Goal: Information Seeking & Learning: Learn about a topic

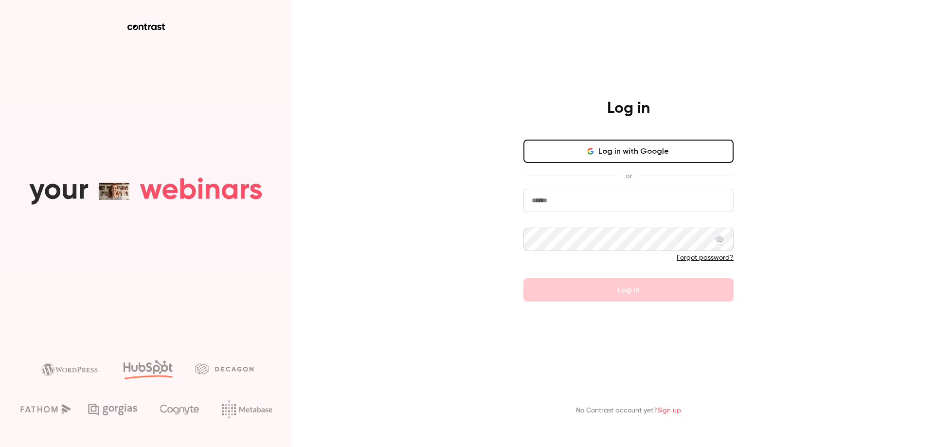
type input "**********"
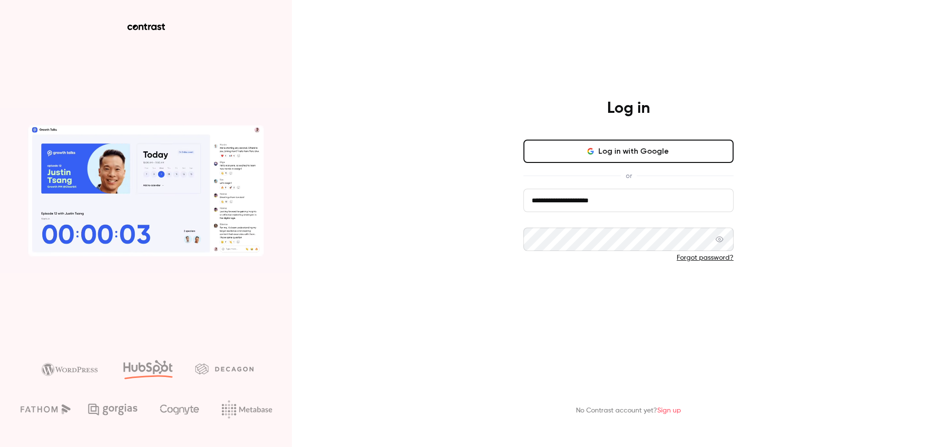
click at [537, 288] on button "Log in" at bounding box center [628, 289] width 210 height 23
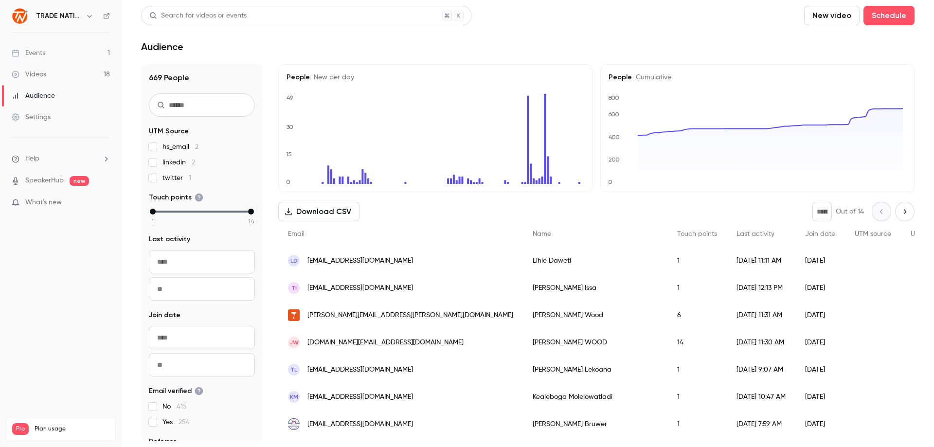
click at [40, 53] on div "Events" at bounding box center [29, 53] width 34 height 10
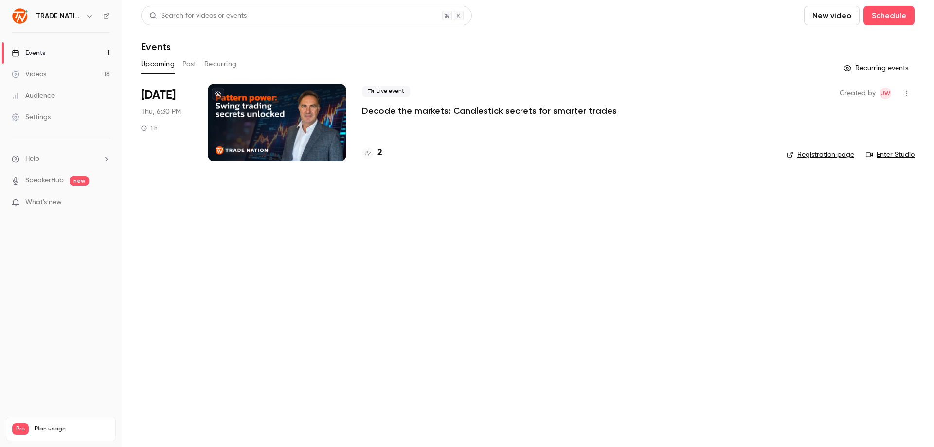
click at [49, 72] on link "Videos 18" at bounding box center [61, 74] width 122 height 21
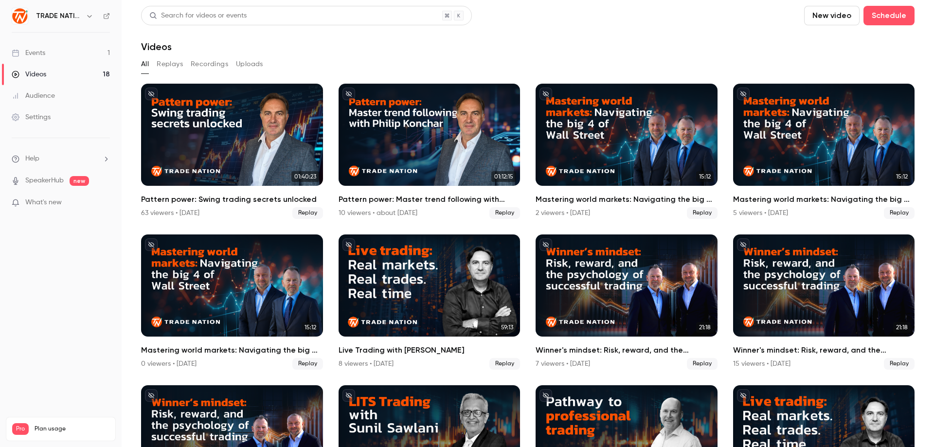
click at [35, 53] on div "Events" at bounding box center [29, 53] width 34 height 10
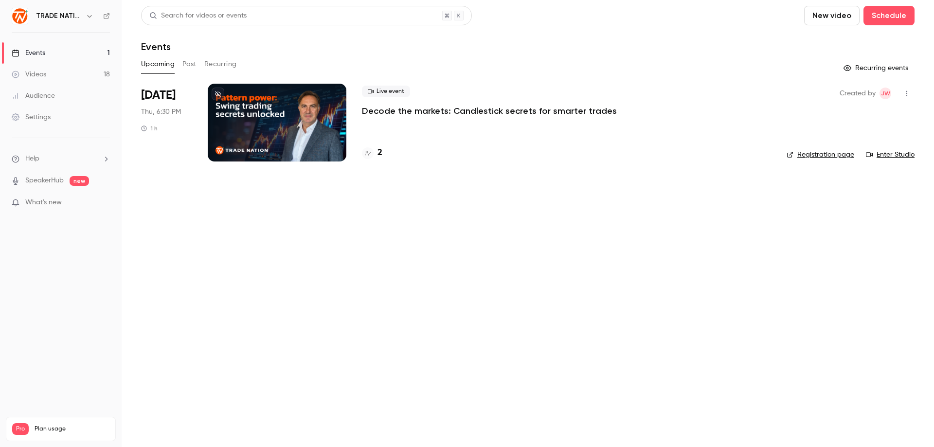
click at [50, 75] on link "Videos 18" at bounding box center [61, 74] width 122 height 21
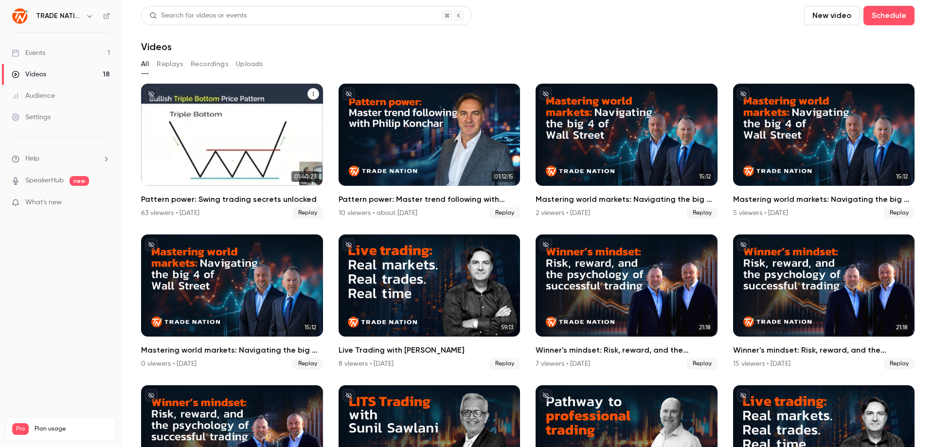
click at [248, 132] on div "Pattern power: Swing trading secrets unlocked" at bounding box center [232, 135] width 182 height 102
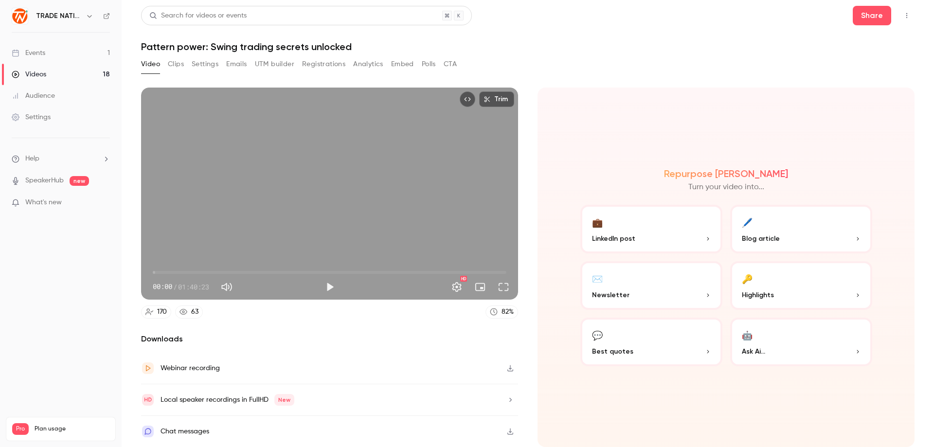
click at [35, 52] on div "Events" at bounding box center [29, 53] width 34 height 10
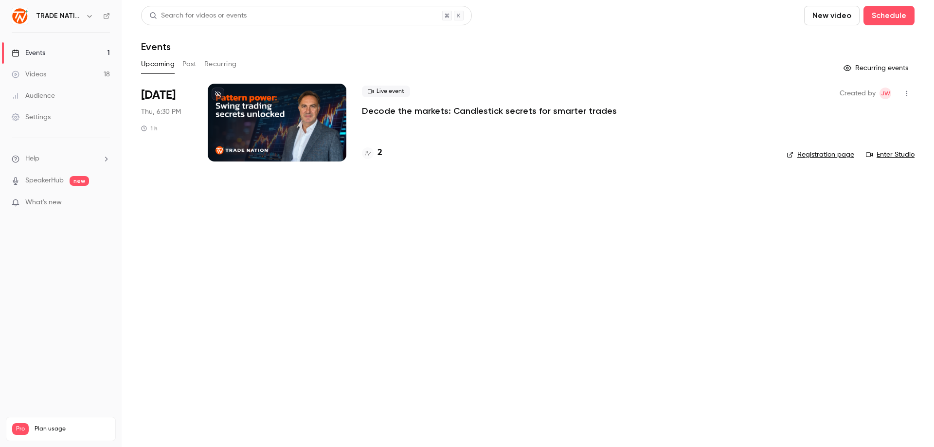
click at [44, 74] on div "Videos" at bounding box center [29, 75] width 35 height 10
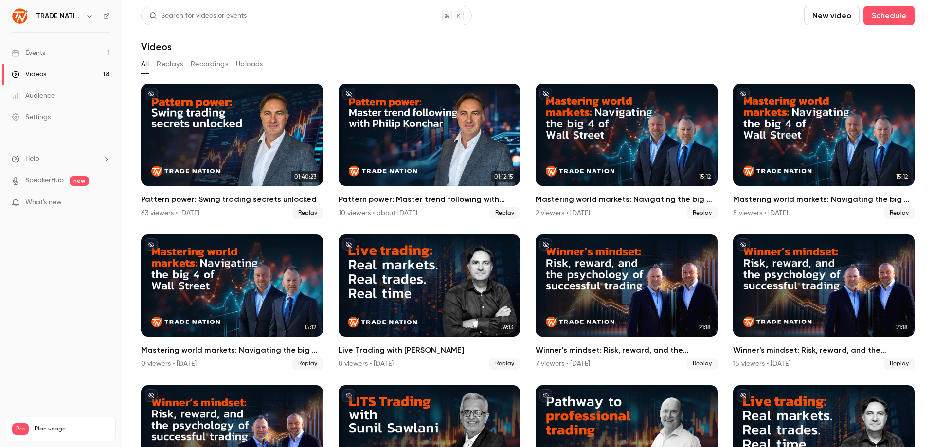
click at [46, 55] on link "Events 1" at bounding box center [61, 52] width 122 height 21
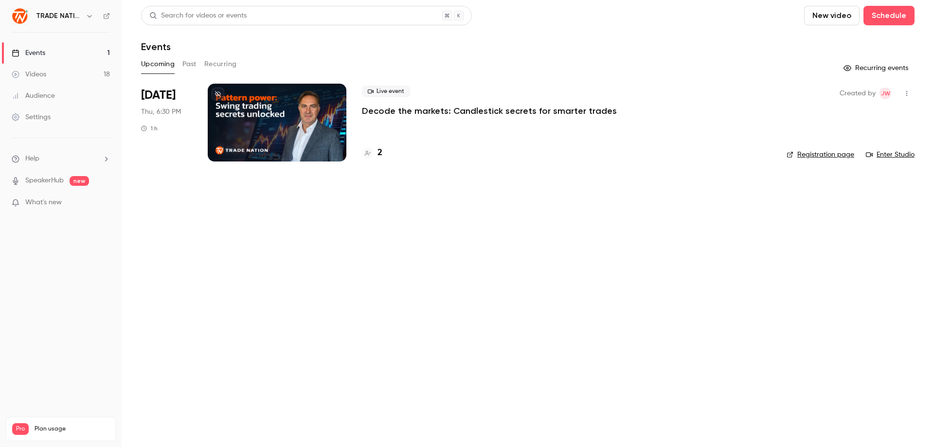
click at [427, 130] on div "Live event Decode the markets: Candlestick secrets for smarter trades 2" at bounding box center [566, 123] width 409 height 78
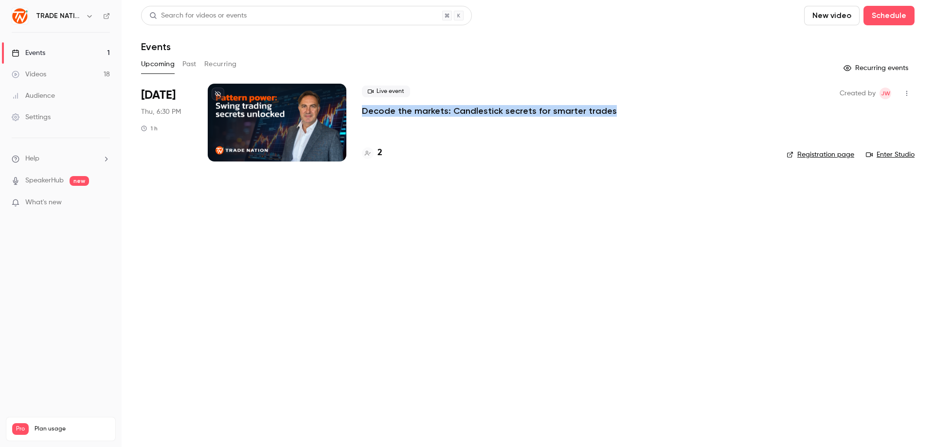
drag, startPoint x: 359, startPoint y: 109, endPoint x: 607, endPoint y: 110, distance: 248.0
click at [607, 110] on li "[DATE] Thu, 6:30 PM 1 h Live event Decode the markets: Candlestick secrets for …" at bounding box center [527, 128] width 773 height 89
copy p "Decode the markets: Candlestick secrets for smarter trades"
click at [45, 75] on div "Videos" at bounding box center [29, 75] width 35 height 10
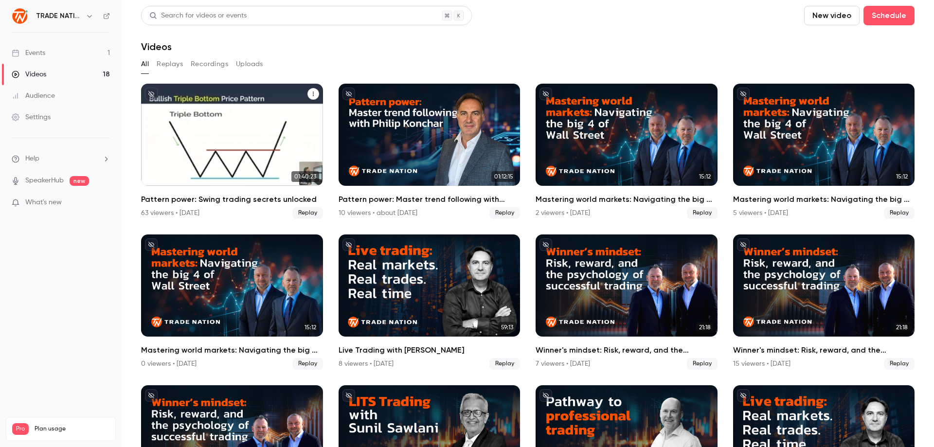
click at [170, 169] on div "Pattern power: Swing trading secrets unlocked" at bounding box center [232, 135] width 182 height 102
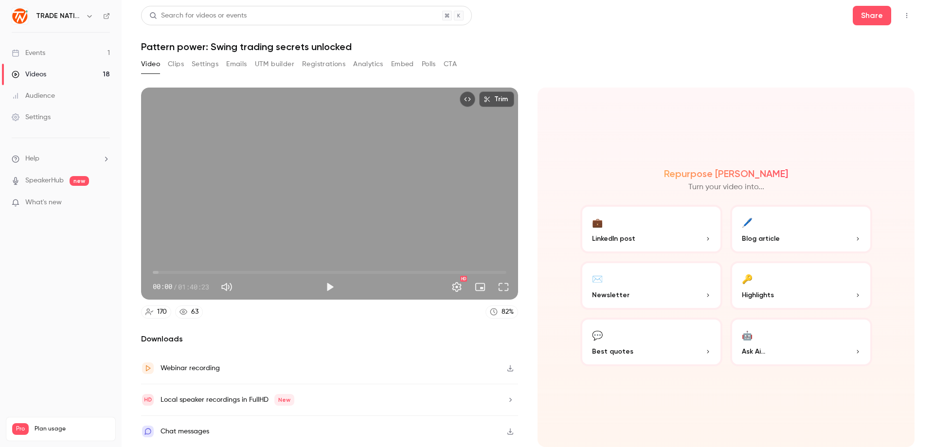
click at [36, 50] on div "Events" at bounding box center [29, 53] width 34 height 10
